Goal: Transaction & Acquisition: Purchase product/service

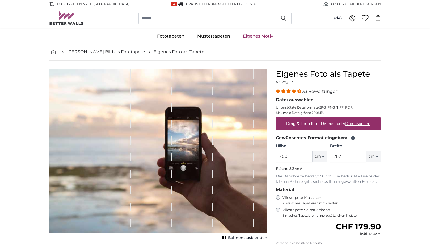
click at [338, 123] on label "Drag & Drop Ihrer Dateien oder Durchsuchen" at bounding box center [328, 123] width 89 height 11
click at [338, 119] on input "Drag & Drop Ihrer Dateien oder Durchsuchen" at bounding box center [328, 118] width 105 height 2
type input "**********"
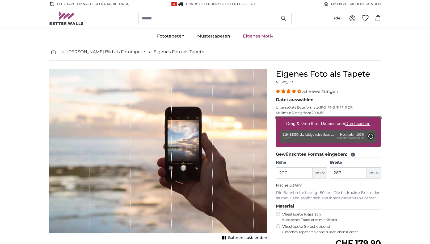
type input "53"
type input "79.5"
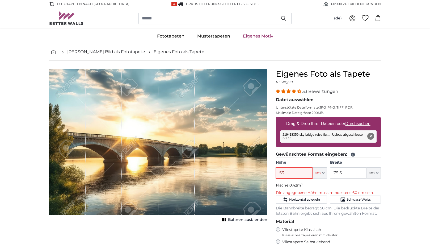
drag, startPoint x: 294, startPoint y: 173, endPoint x: 276, endPoint y: 174, distance: 17.6
click at [276, 174] on input "53" at bounding box center [294, 172] width 36 height 11
type input "240"
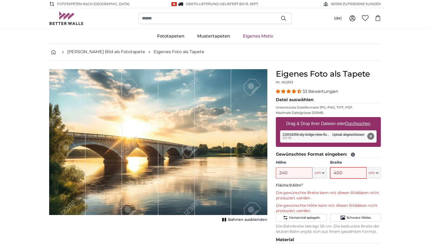
drag, startPoint x: 353, startPoint y: 171, endPoint x: 329, endPoint y: 171, distance: 23.4
click at [329, 171] on div "Höhe 240 ft cm Centimeter (cm) Inches (inch) Feet (ft. in.) Breite 400 ft cm Ce…" at bounding box center [328, 169] width 105 height 19
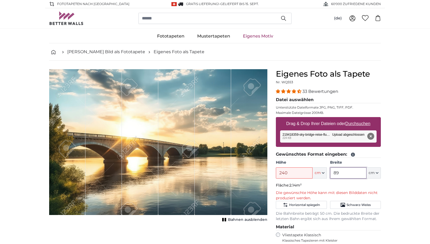
type input "89"
drag, startPoint x: 294, startPoint y: 174, endPoint x: 272, endPoint y: 174, distance: 22.6
click at [272, 174] on product-detail "Abbrechen Bild zuschneiden Bahnen ausblenden Eigenes Foto als Tapete Nr. WQ553 …" at bounding box center [215, 203] width 340 height 285
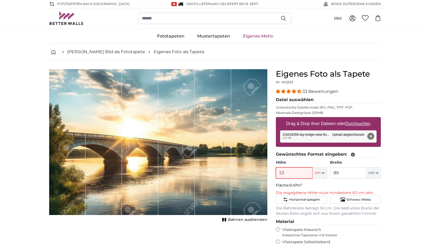
drag, startPoint x: 288, startPoint y: 173, endPoint x: 272, endPoint y: 171, distance: 16.8
click at [272, 171] on product-detail "Abbrechen Bild zuschneiden Bahnen ausblenden Eigenes Foto als Tapete Nr. WQ553 …" at bounding box center [215, 201] width 340 height 280
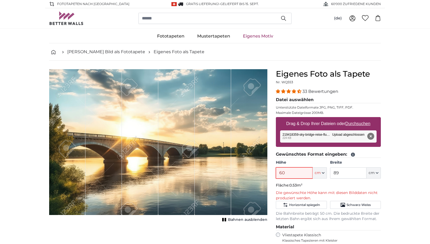
type input "60"
click at [344, 172] on input "89" at bounding box center [348, 172] width 36 height 11
drag, startPoint x: 344, startPoint y: 172, endPoint x: 325, endPoint y: 173, distance: 19.2
click at [325, 173] on div "Höhe 60 ft cm Centimeter (cm) Inches (inch) Feet (ft. in.) Breite 89 ft cm Cent…" at bounding box center [328, 169] width 105 height 19
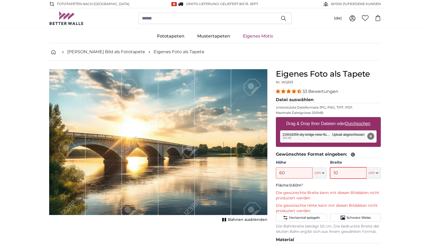
type input "1"
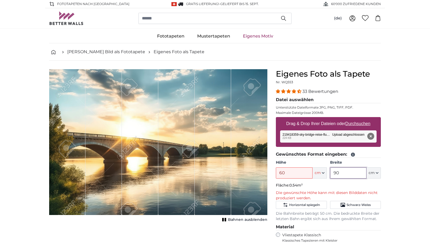
type input "9"
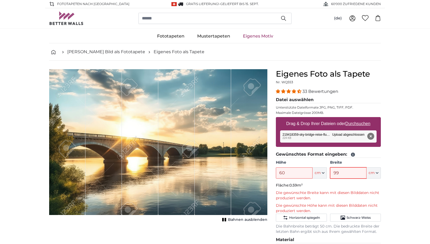
type input "9"
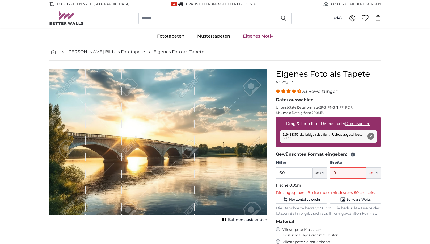
type input "91"
